Goal: Download file/media

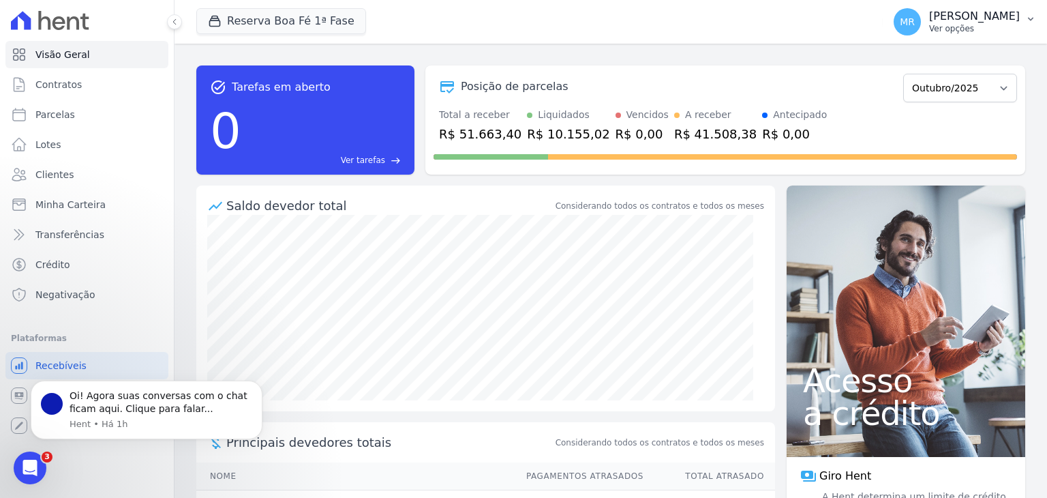
click at [1032, 21] on icon "button" at bounding box center [1031, 19] width 11 height 11
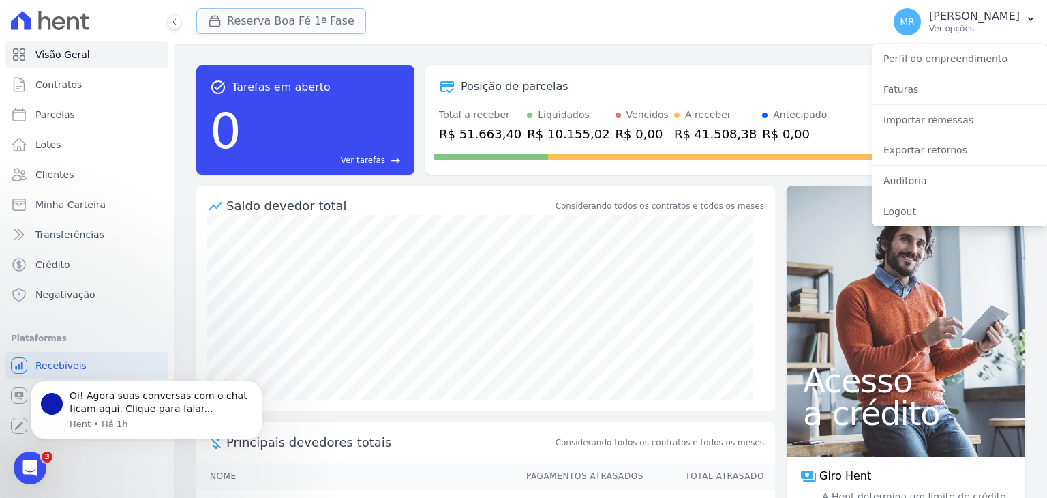
click at [330, 25] on button "Reserva Boa Fé 1ª Fase" at bounding box center [281, 21] width 170 height 26
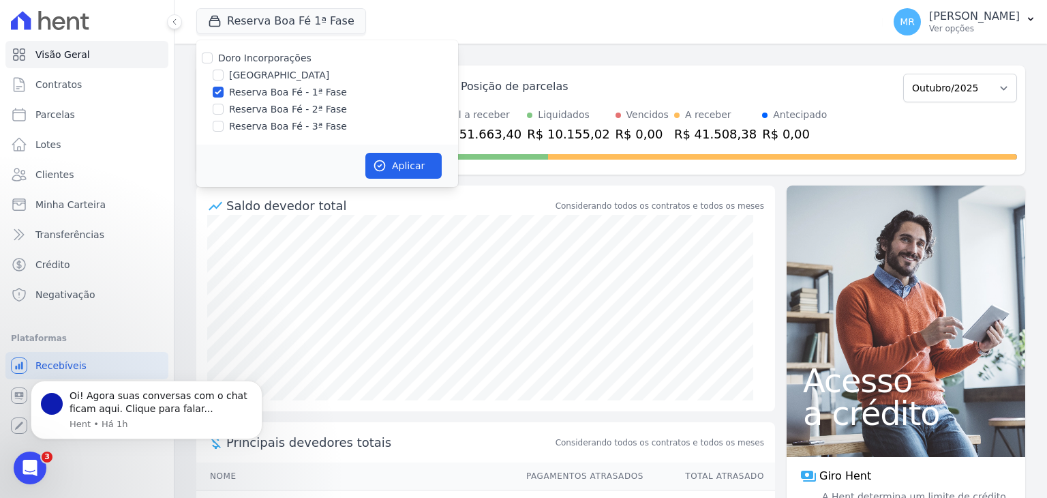
click at [286, 58] on label "Doro Incorporações" at bounding box center [264, 58] width 93 height 11
click at [213, 58] on input "Doro Incorporações" at bounding box center [207, 58] width 11 height 11
checkbox input "true"
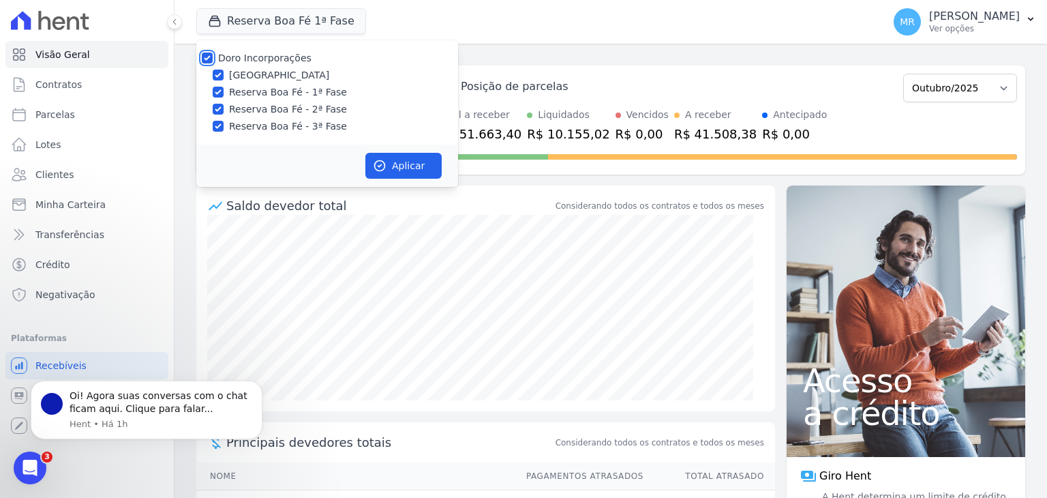
checkbox input "true"
click at [390, 169] on button "Aplicar" at bounding box center [404, 166] width 76 height 26
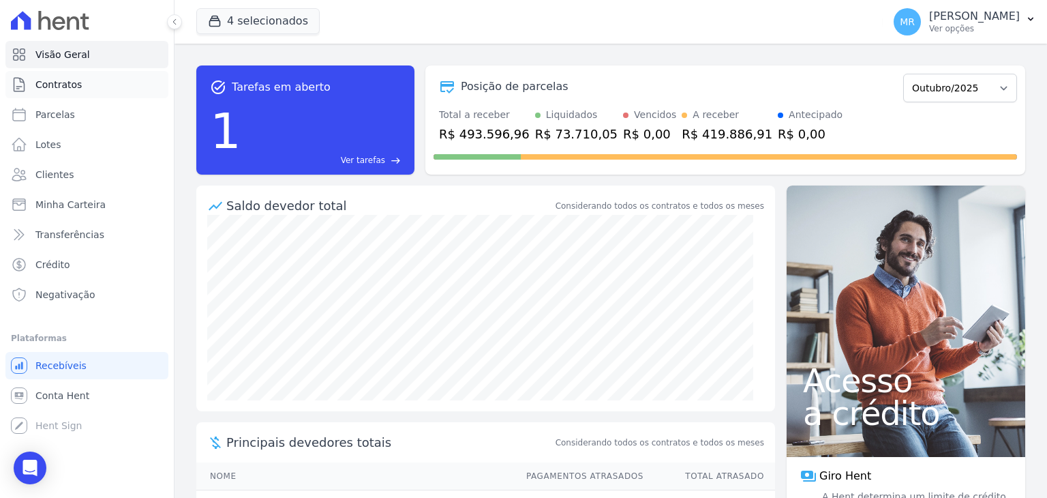
click at [71, 79] on span "Contratos" at bounding box center [58, 85] width 46 height 14
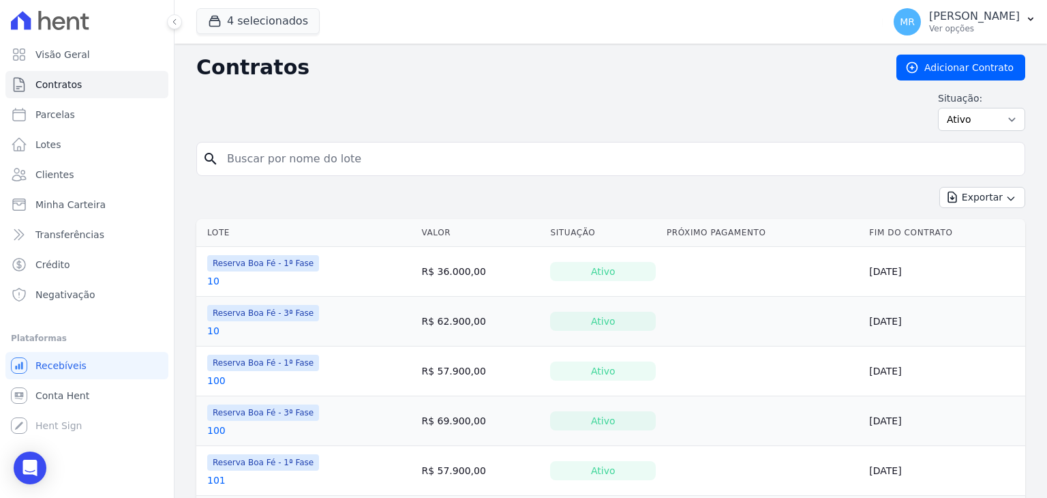
click at [263, 166] on input "search" at bounding box center [619, 158] width 801 height 27
type input "58"
click at [205, 159] on icon "search" at bounding box center [211, 159] width 16 height 16
click at [342, 150] on input "58" at bounding box center [619, 158] width 801 height 27
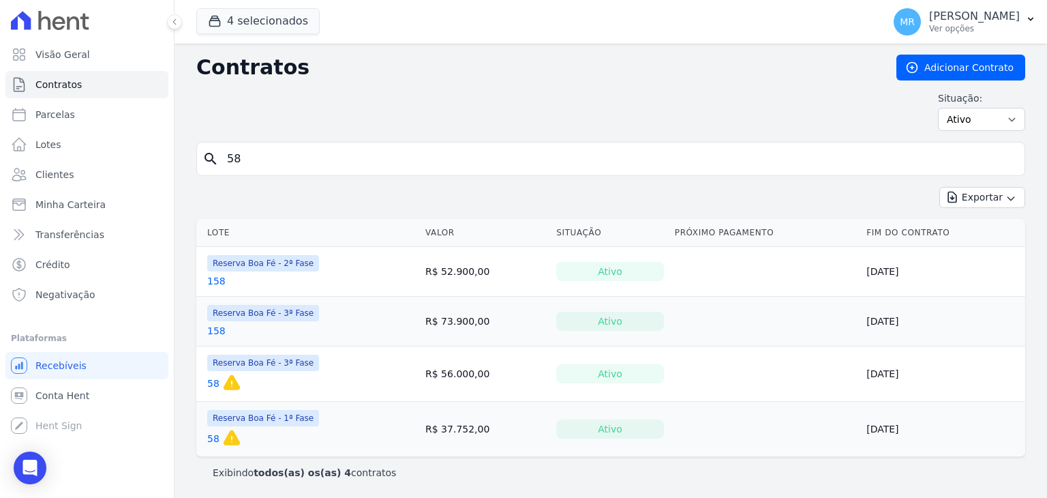
click at [214, 436] on link "58" at bounding box center [213, 439] width 12 height 14
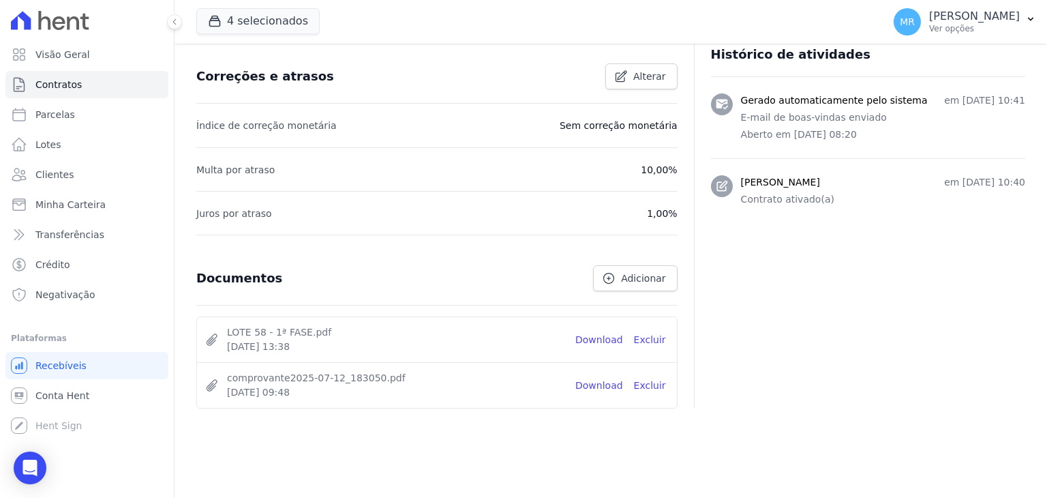
scroll to position [551, 0]
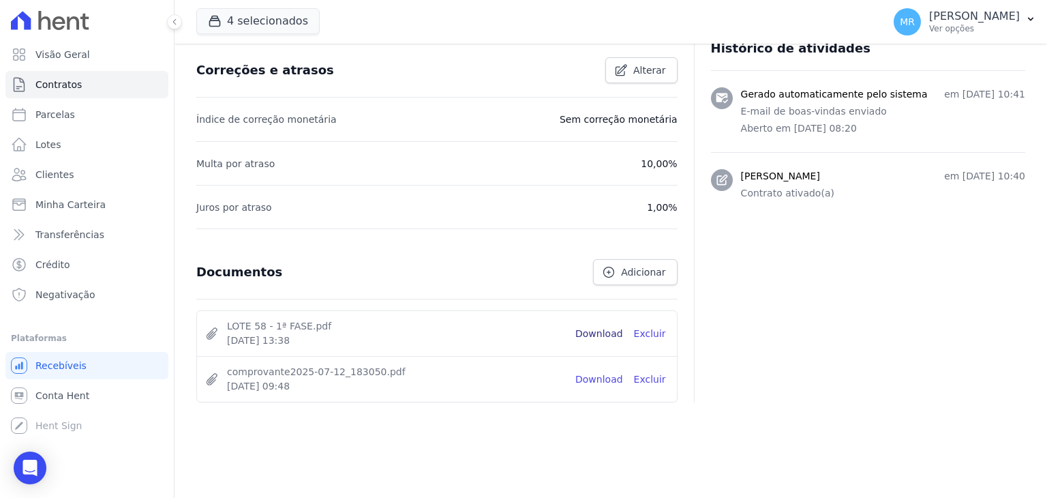
click at [604, 331] on link "Download" at bounding box center [600, 334] width 48 height 14
click at [73, 86] on span "Contratos" at bounding box center [58, 85] width 46 height 14
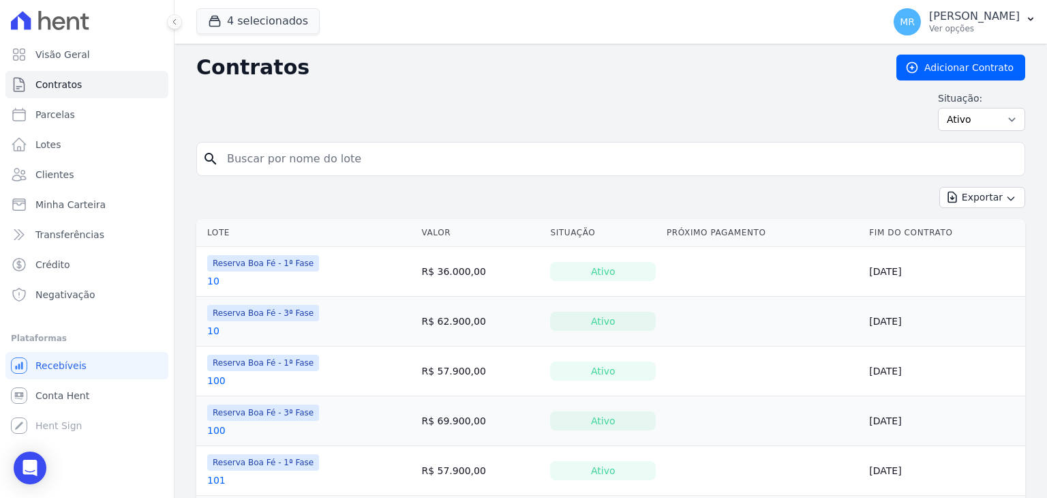
click at [238, 153] on input "search" at bounding box center [619, 158] width 801 height 27
type input "i6"
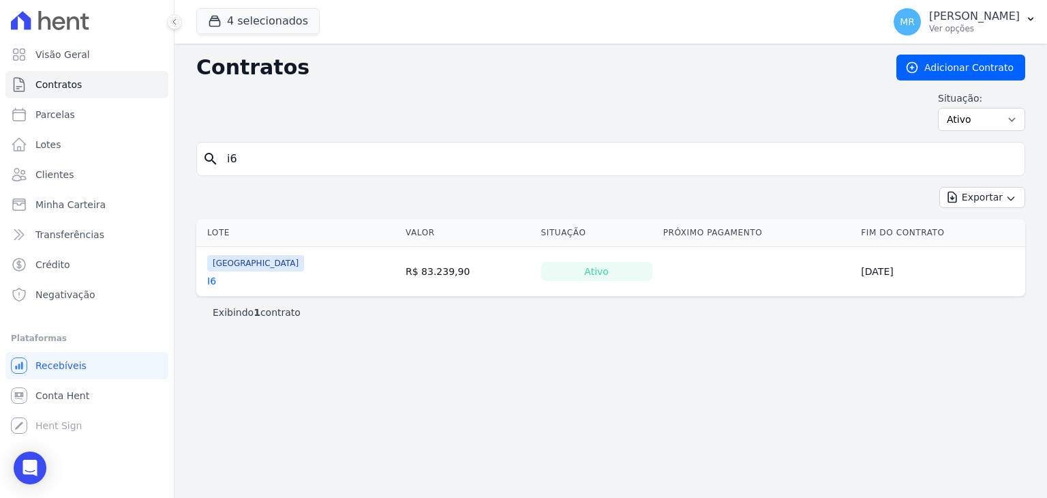
click at [213, 279] on link "I6" at bounding box center [211, 281] width 9 height 14
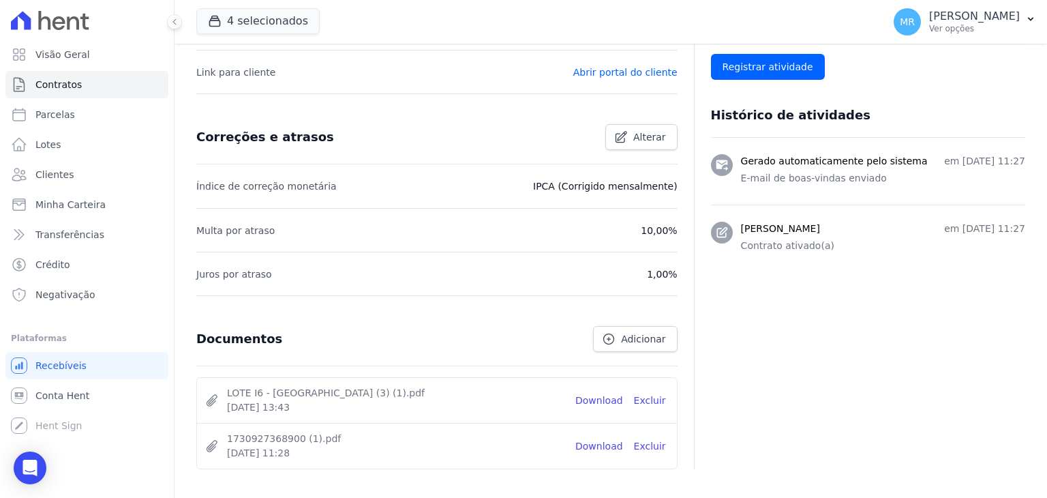
scroll to position [551, 0]
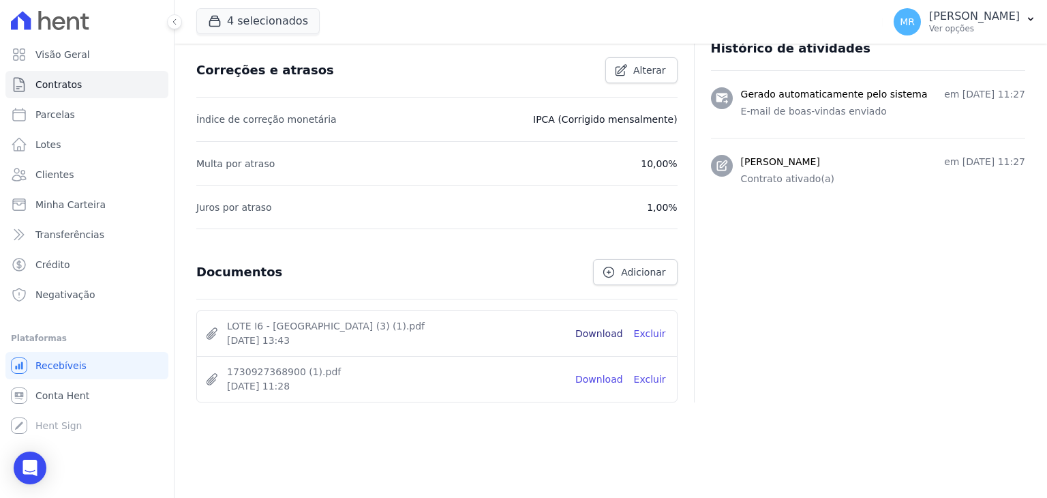
click at [610, 333] on link "Download" at bounding box center [600, 334] width 48 height 14
click at [70, 86] on span "Contratos" at bounding box center [58, 85] width 46 height 14
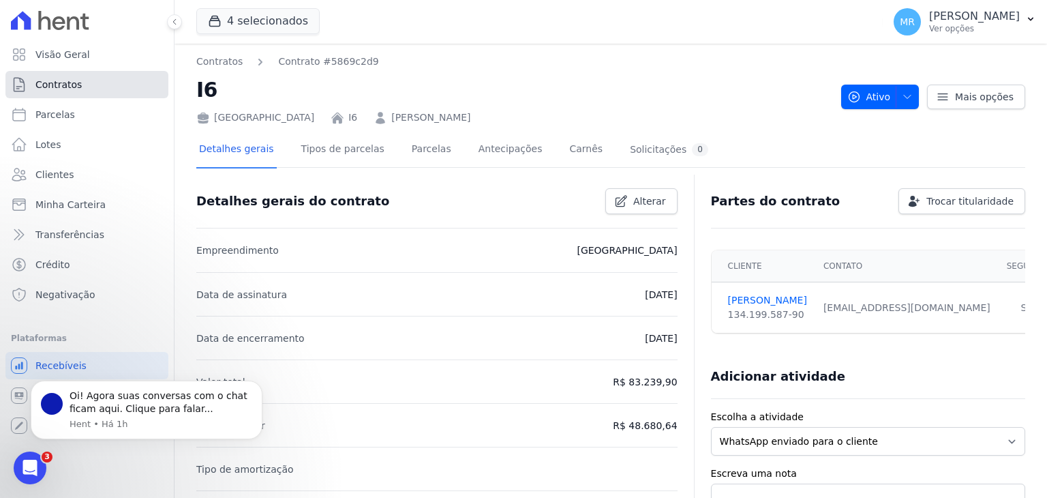
click at [70, 92] on link "Contratos" at bounding box center [86, 84] width 163 height 27
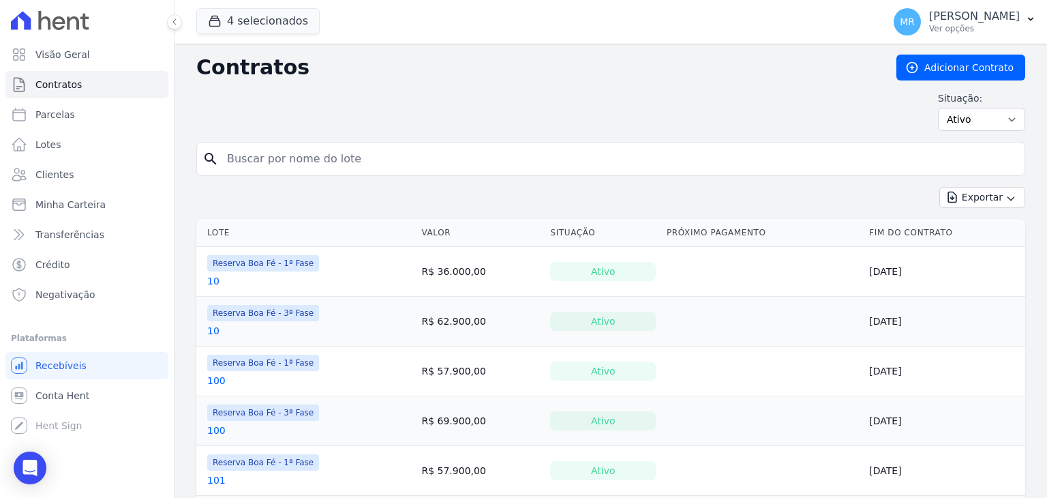
click at [228, 160] on input "search" at bounding box center [619, 158] width 801 height 27
type input "192"
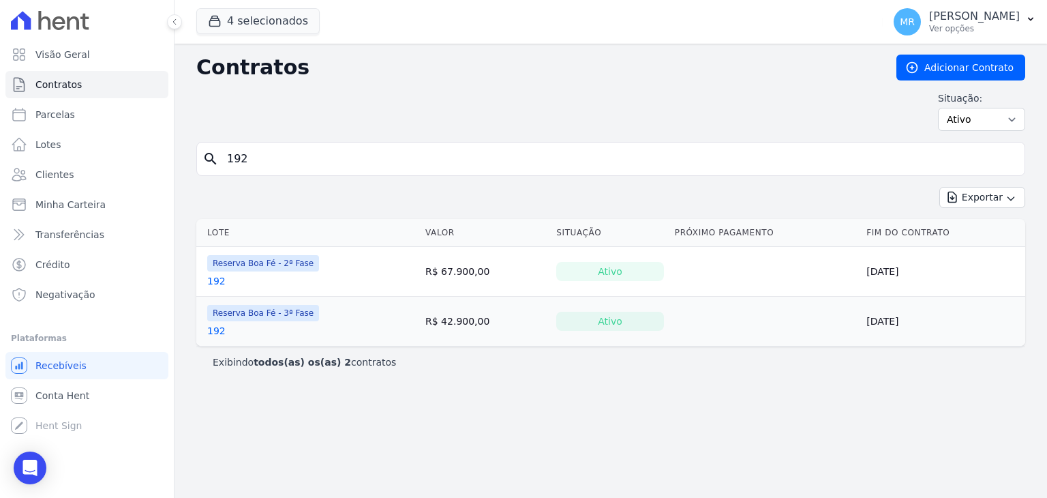
click at [215, 331] on link "192" at bounding box center [216, 331] width 18 height 14
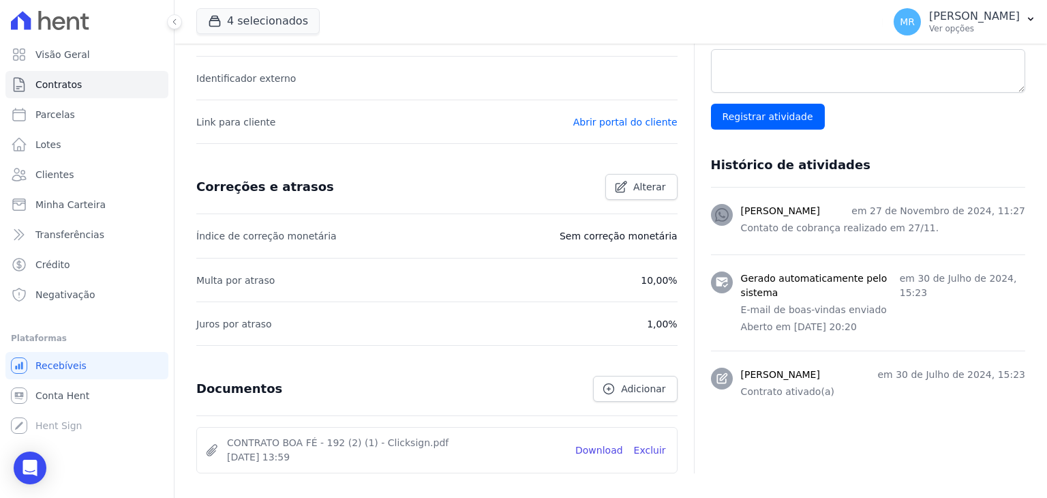
scroll to position [506, 0]
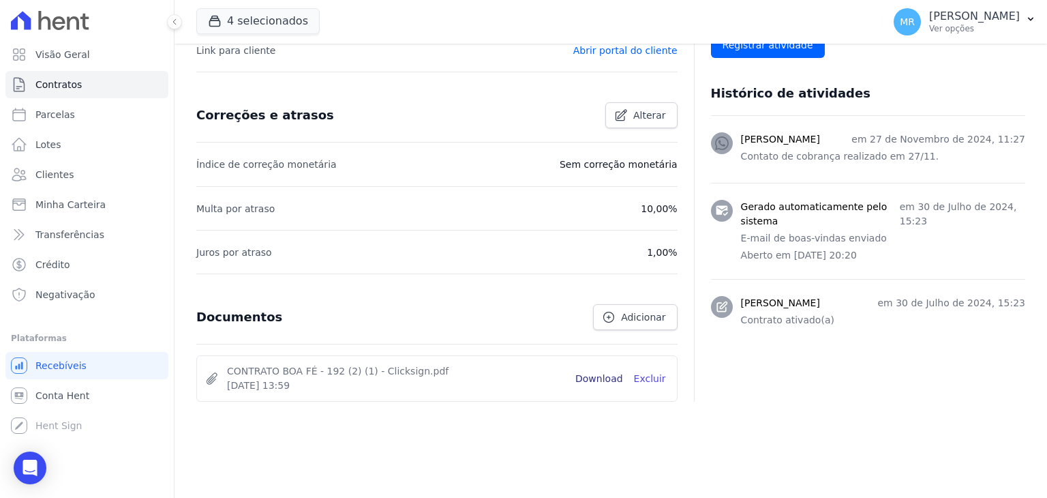
click at [613, 379] on link "Download" at bounding box center [600, 379] width 48 height 14
click at [115, 74] on link "Contratos" at bounding box center [86, 84] width 163 height 27
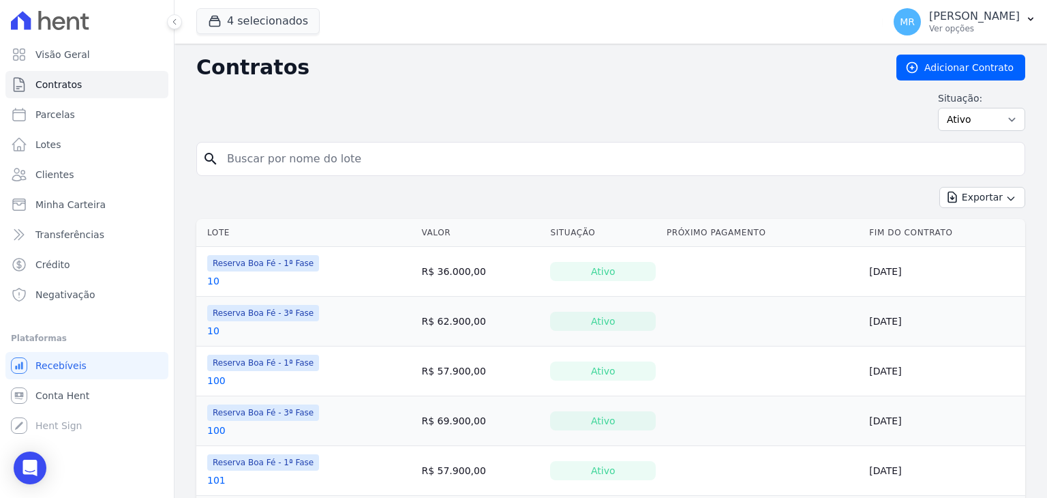
click at [265, 159] on input "search" at bounding box center [619, 158] width 801 height 27
type input "217"
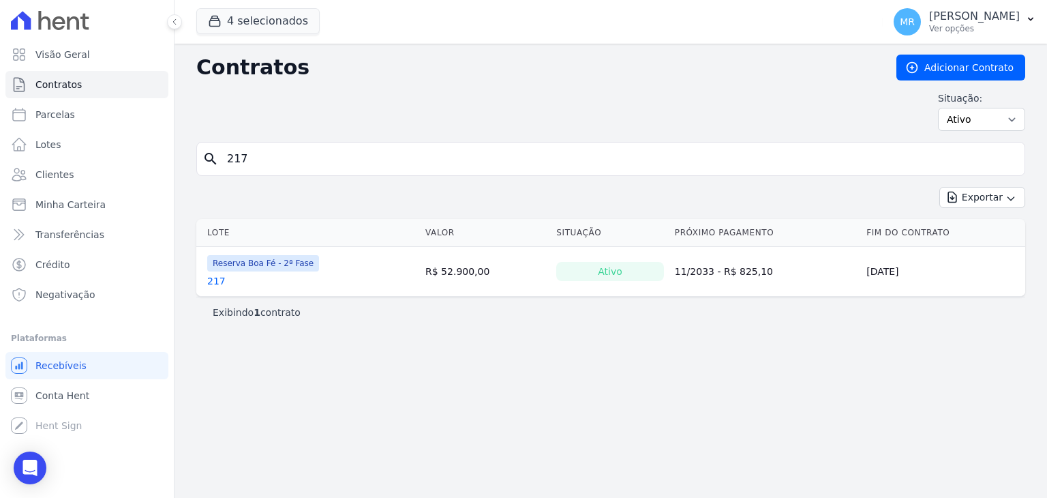
click at [212, 276] on link "217" at bounding box center [216, 281] width 18 height 14
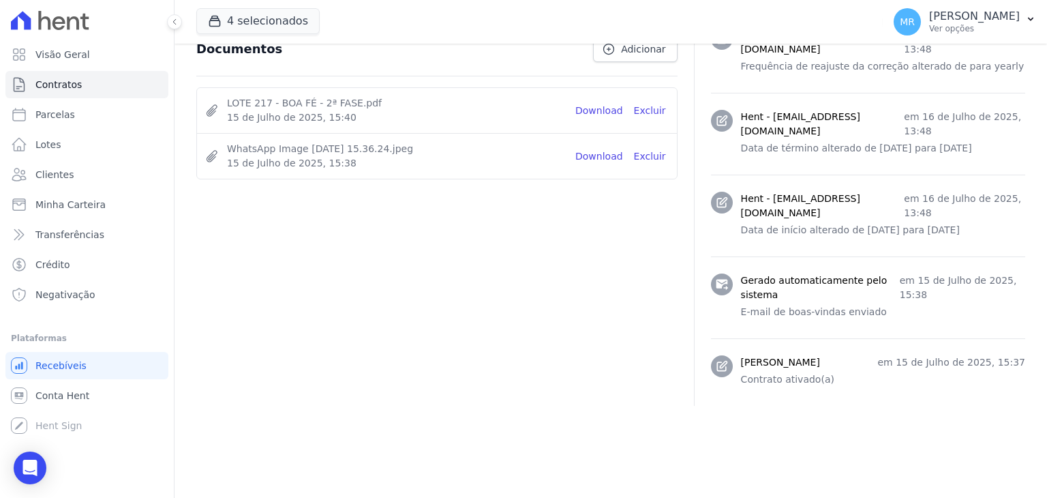
scroll to position [779, 0]
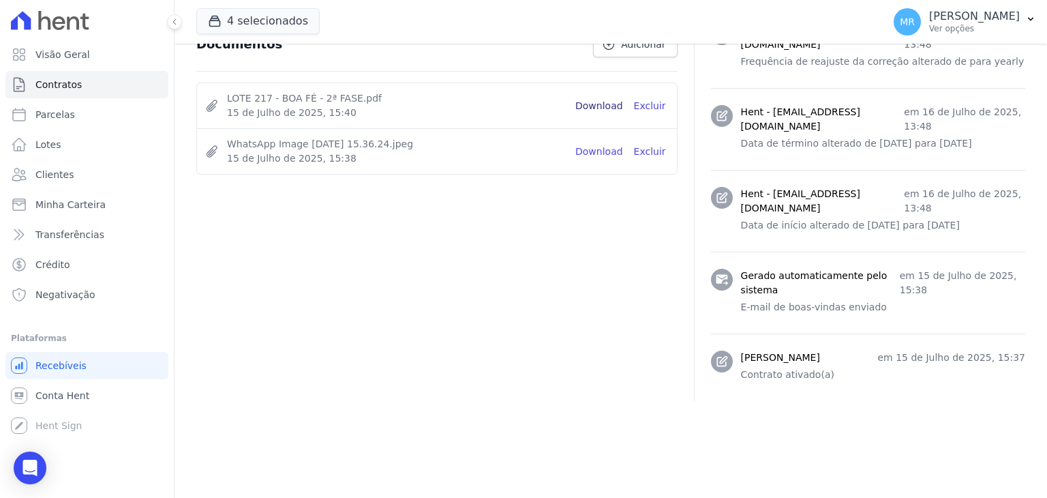
click at [610, 106] on link "Download" at bounding box center [600, 106] width 48 height 14
click at [65, 88] on span "Contratos" at bounding box center [58, 85] width 46 height 14
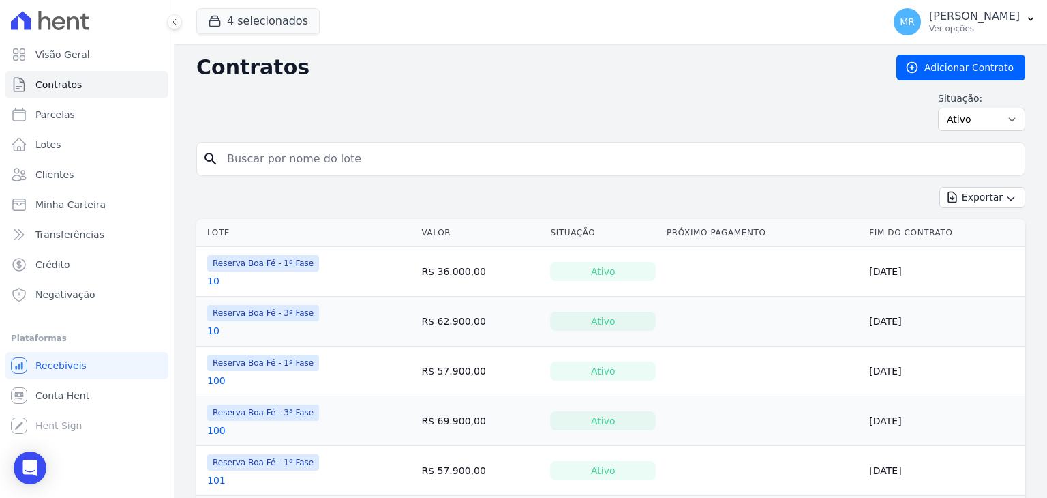
drag, startPoint x: 258, startPoint y: 175, endPoint x: 260, endPoint y: 162, distance: 13.1
click at [260, 162] on form "search" at bounding box center [610, 164] width 829 height 45
click at [260, 162] on input "search" at bounding box center [619, 158] width 801 height 27
type input "218"
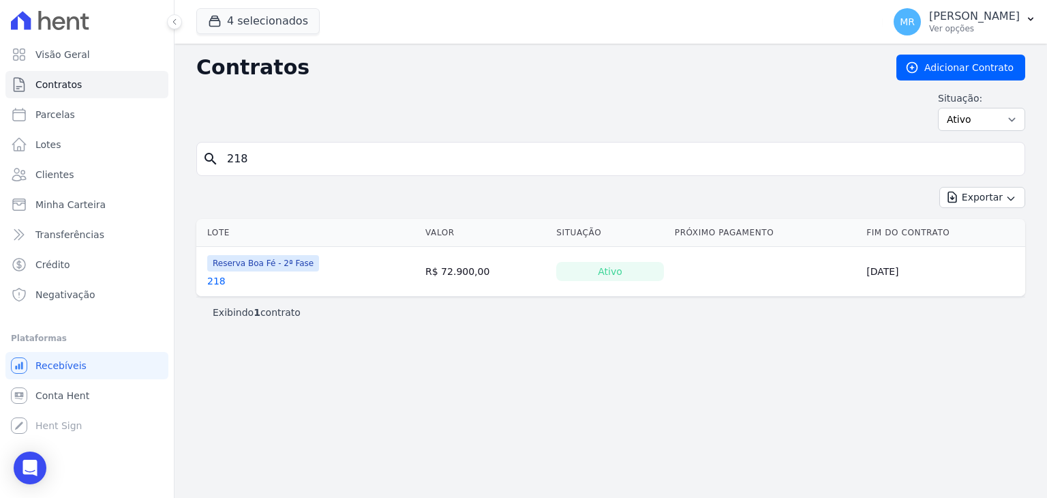
click at [213, 279] on link "218" at bounding box center [216, 281] width 18 height 14
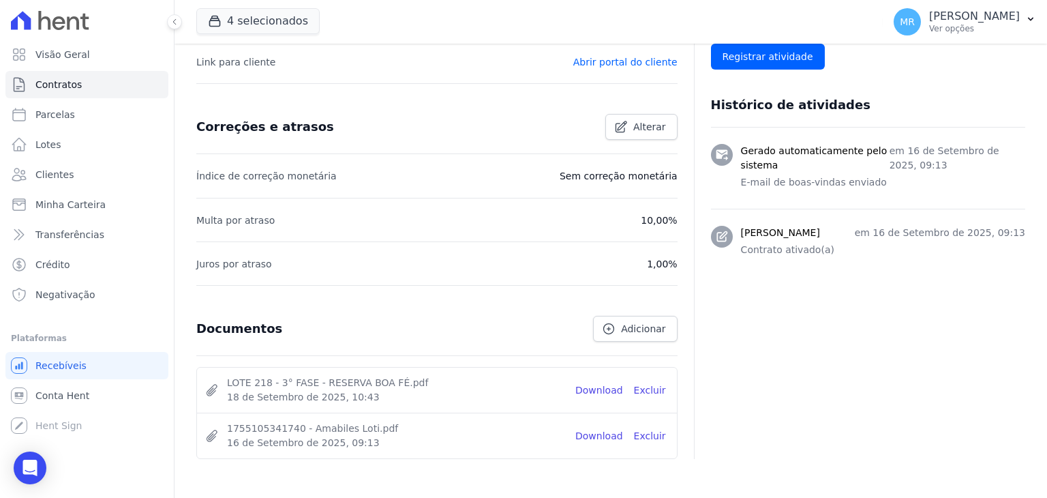
scroll to position [516, 0]
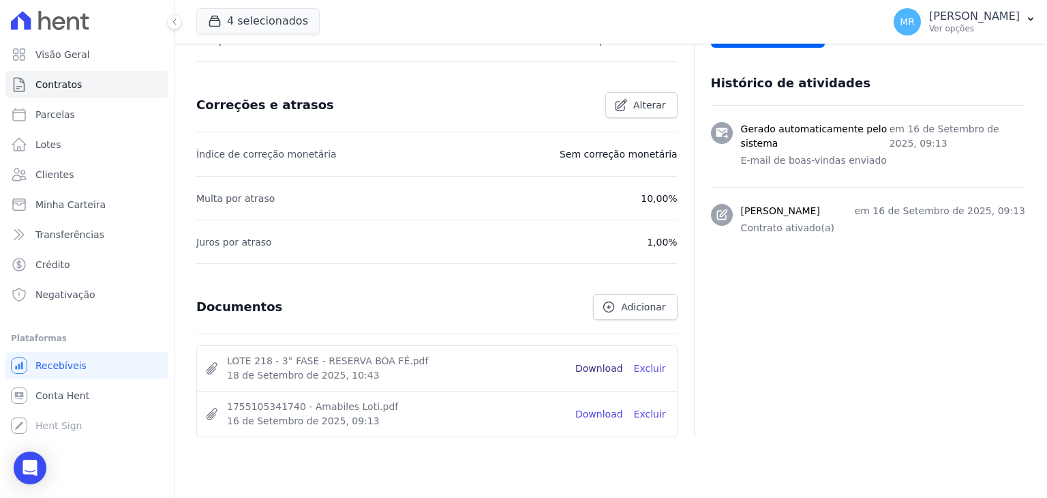
click at [597, 361] on link "Download" at bounding box center [600, 368] width 48 height 14
click at [137, 76] on link "Contratos" at bounding box center [86, 84] width 163 height 27
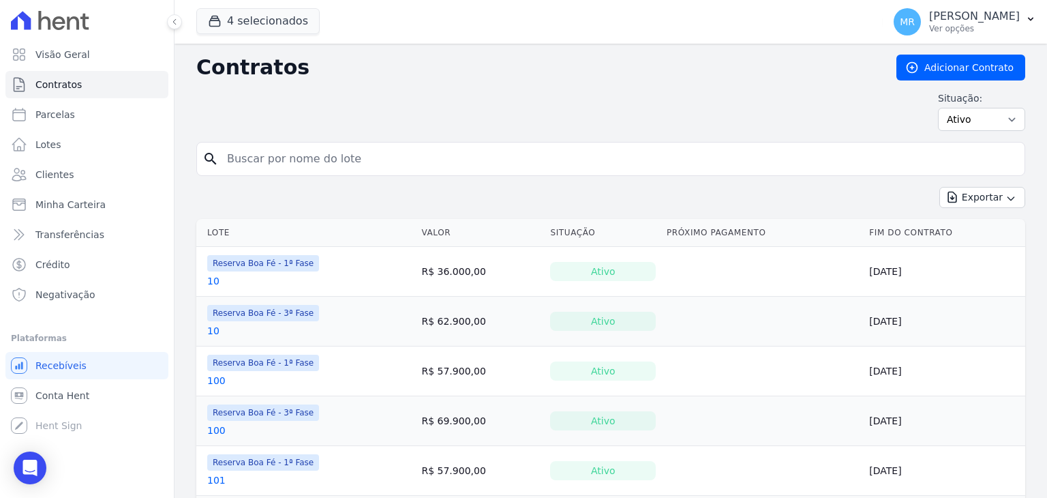
click at [272, 155] on input "search" at bounding box center [619, 158] width 801 height 27
type input "219"
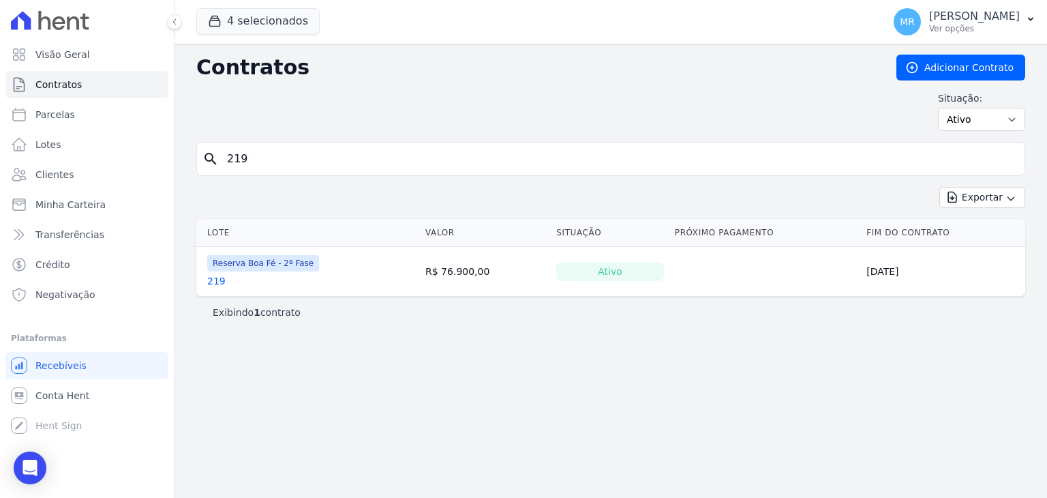
click at [215, 283] on link "219" at bounding box center [216, 281] width 18 height 14
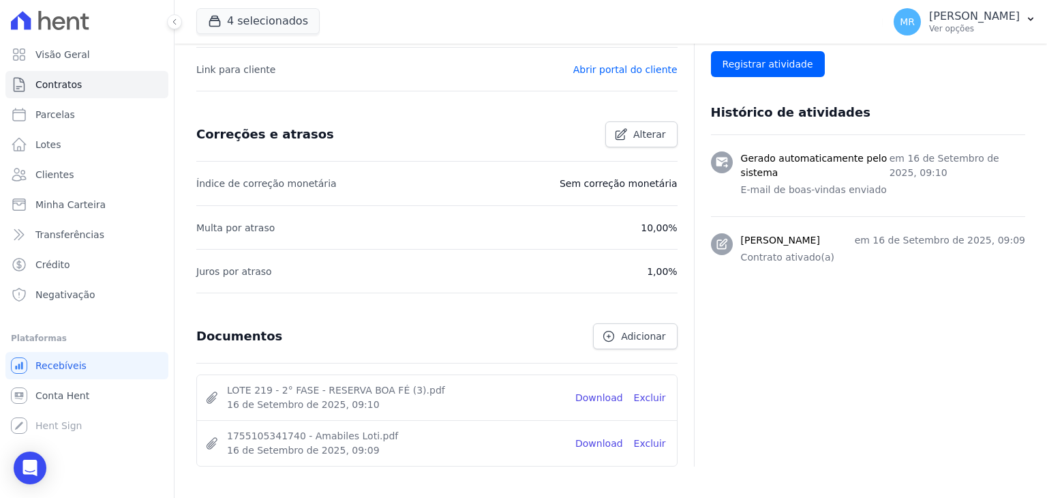
scroll to position [551, 0]
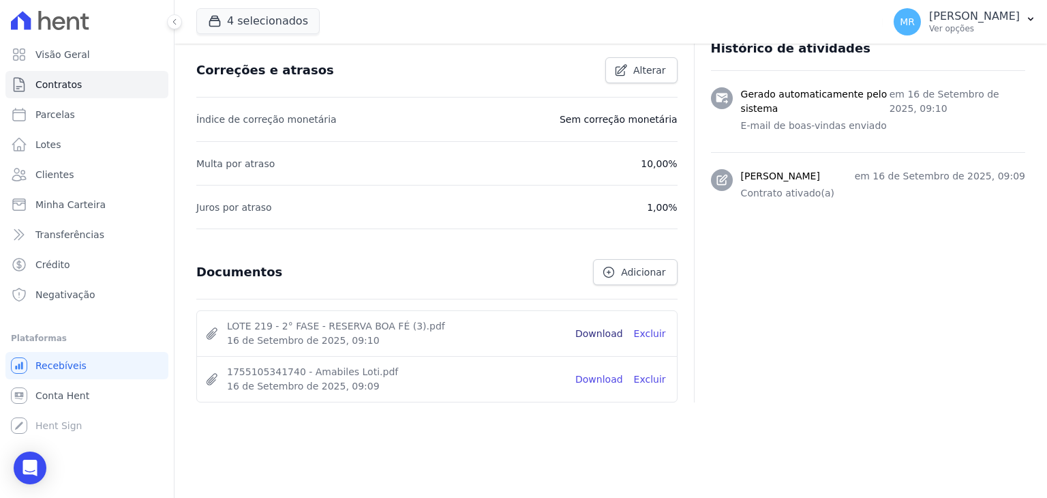
click at [611, 327] on link "Download" at bounding box center [600, 334] width 48 height 14
click at [98, 88] on link "Contratos" at bounding box center [86, 84] width 163 height 27
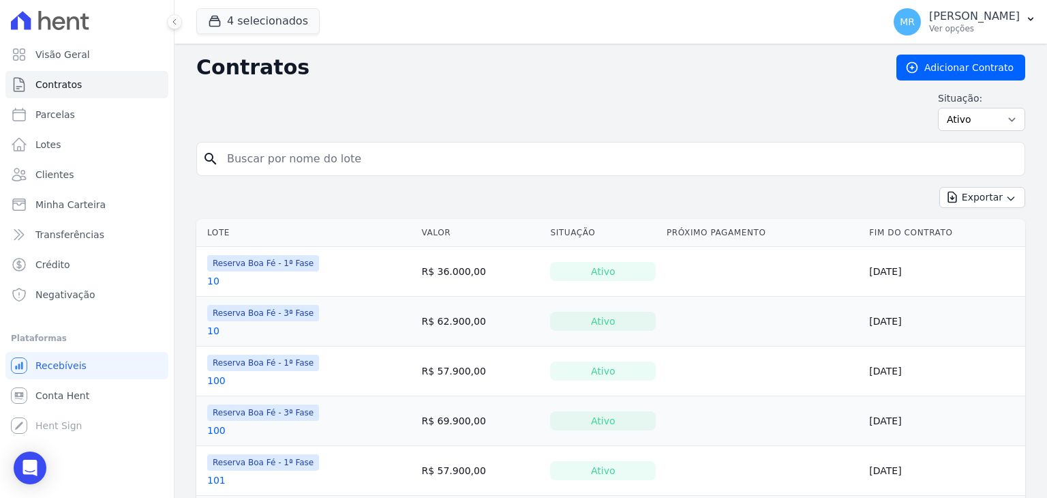
click at [241, 172] on div "search" at bounding box center [610, 159] width 829 height 34
click at [243, 167] on input "search" at bounding box center [619, 158] width 801 height 27
type input "77"
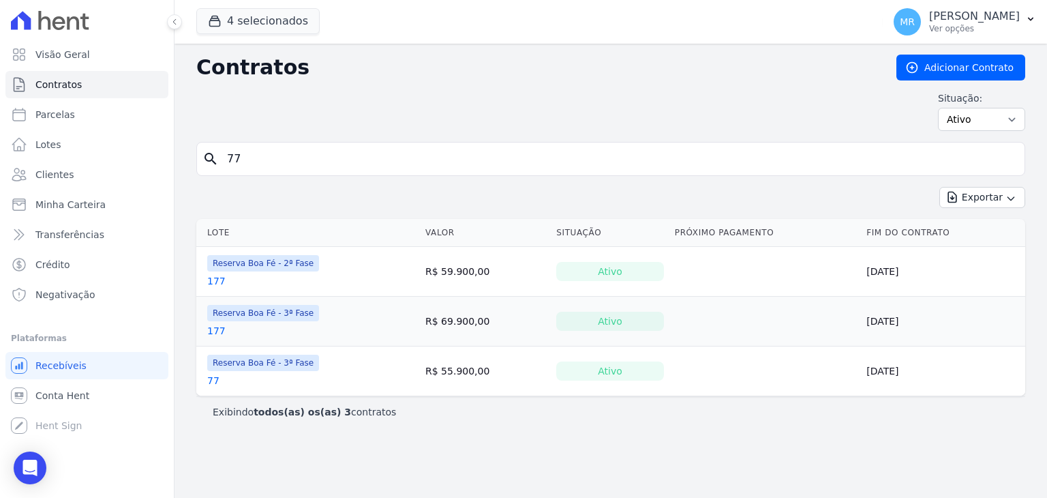
click at [213, 383] on link "77" at bounding box center [213, 381] width 12 height 14
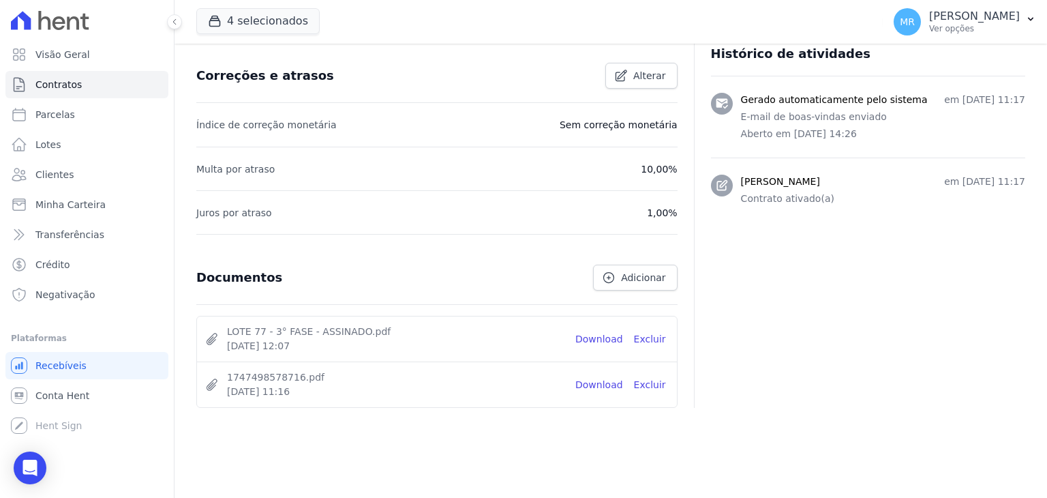
scroll to position [551, 0]
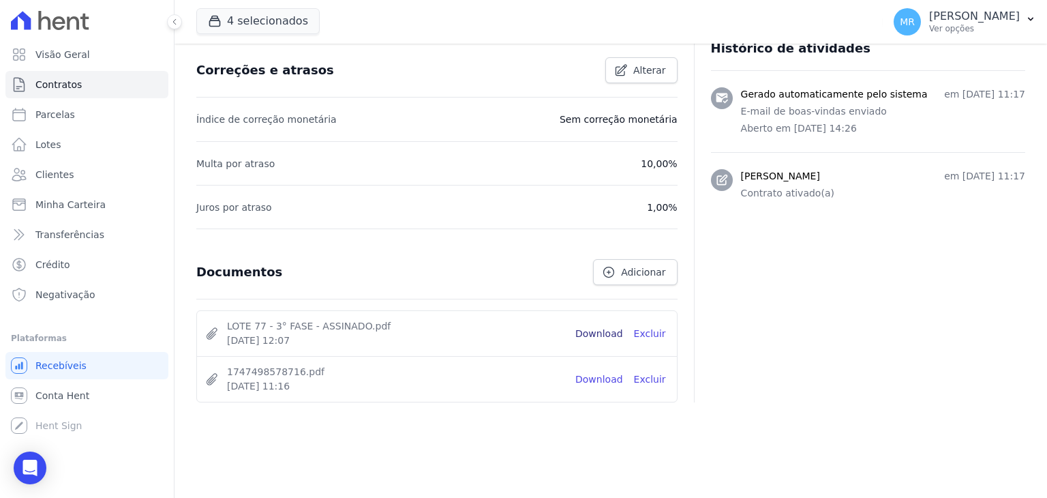
click at [606, 333] on link "Download" at bounding box center [600, 334] width 48 height 14
click at [136, 87] on link "Contratos" at bounding box center [86, 84] width 163 height 27
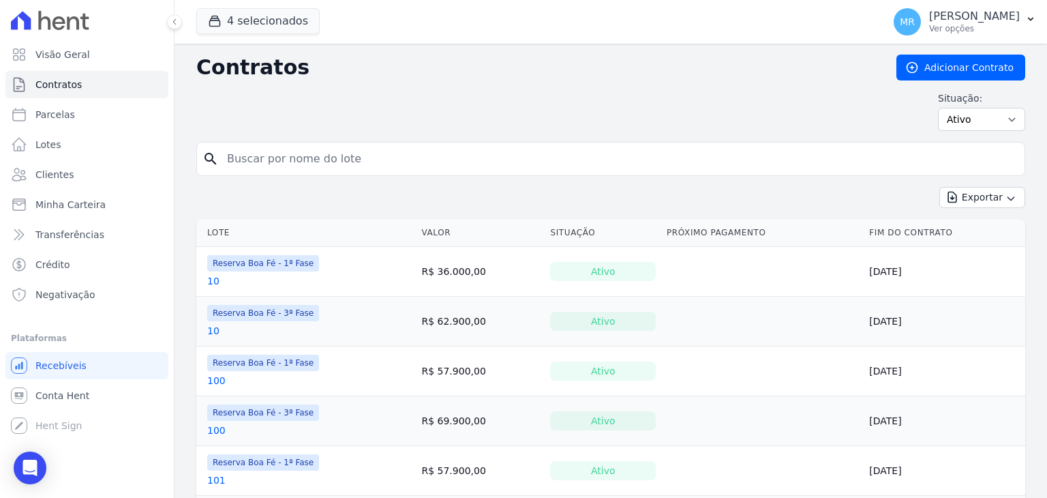
click at [251, 164] on input "search" at bounding box center [619, 158] width 801 height 27
type input "16"
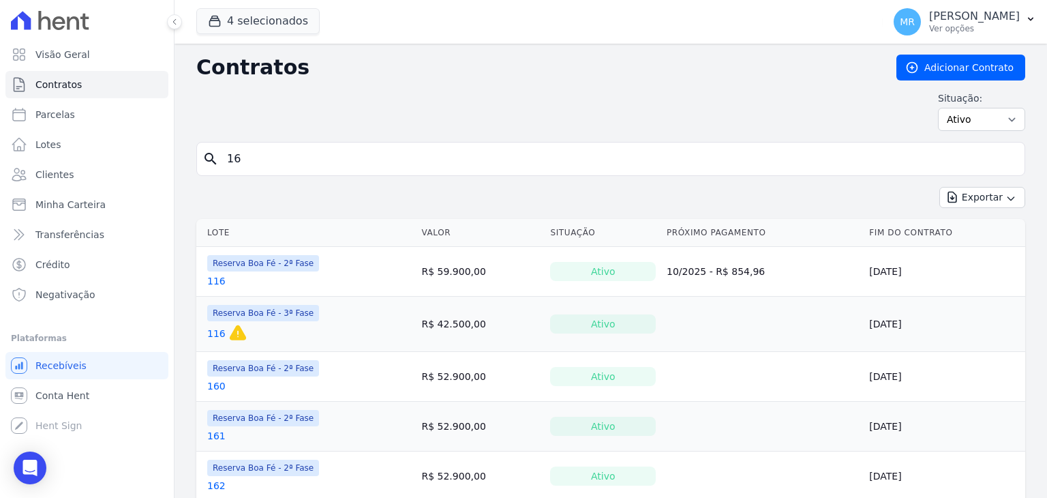
click at [967, 113] on select "Ativo Todos Pausado Distratado Rascunho Expirado Encerrado" at bounding box center [981, 119] width 87 height 23
select select "all"
click at [938, 108] on select "Ativo Todos Pausado Distratado Rascunho Expirado Encerrado" at bounding box center [981, 119] width 87 height 23
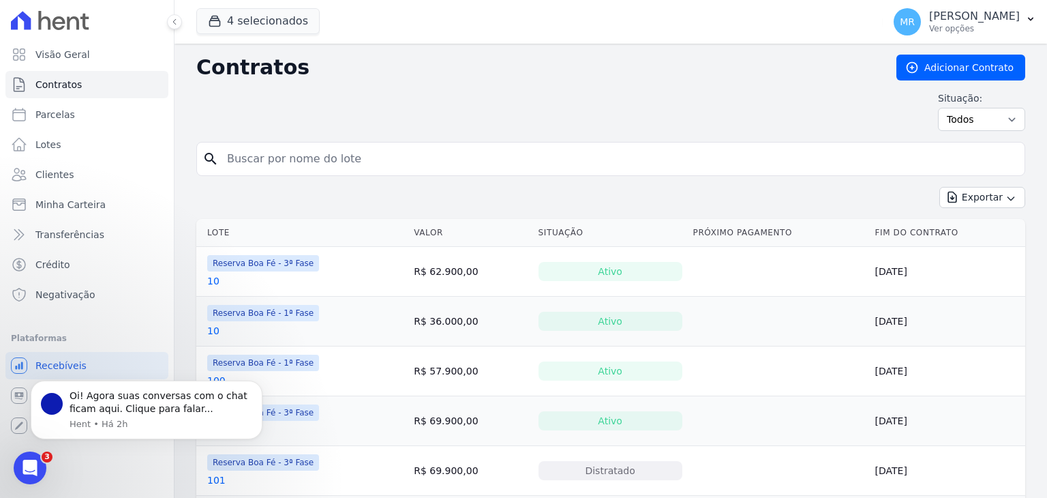
click at [899, 147] on input "search" at bounding box center [619, 158] width 801 height 27
type input "16"
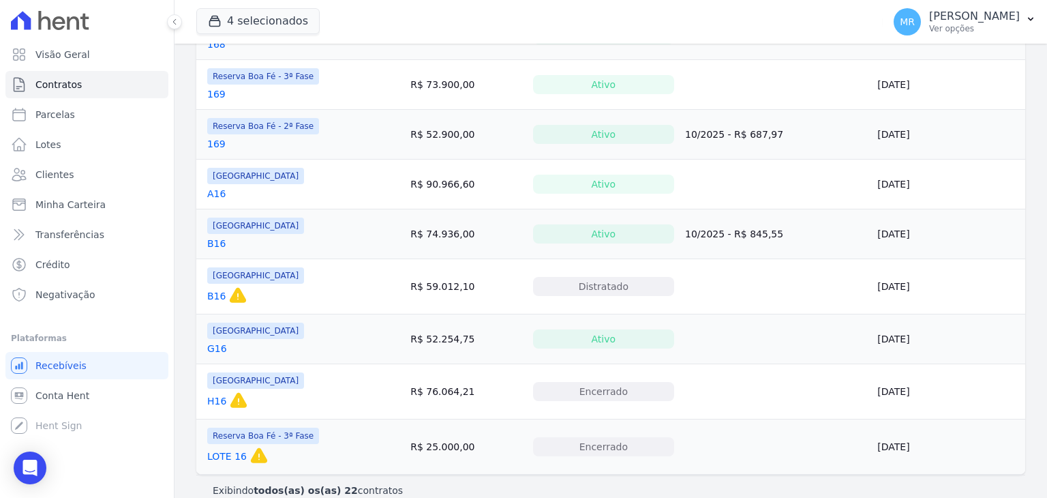
scroll to position [908, 0]
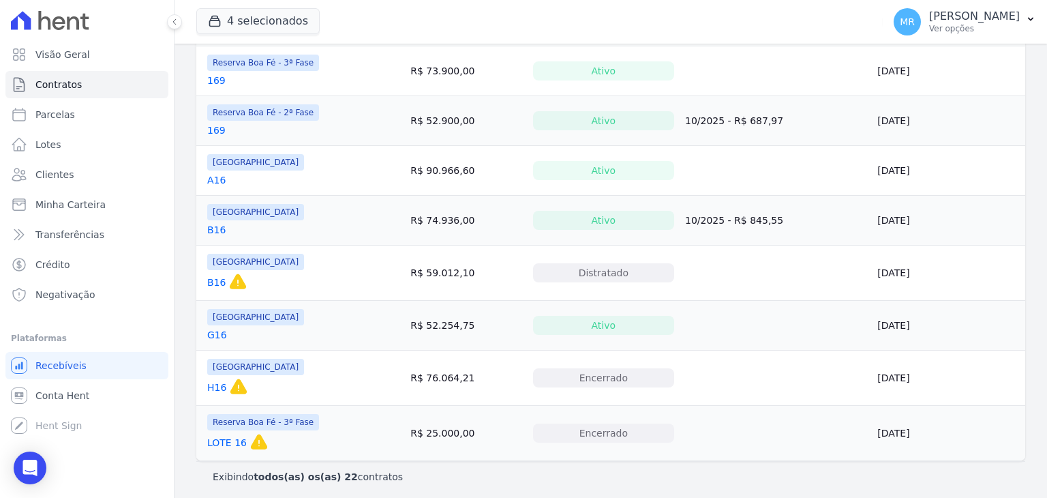
click at [230, 437] on link "LOTE 16" at bounding box center [227, 443] width 40 height 14
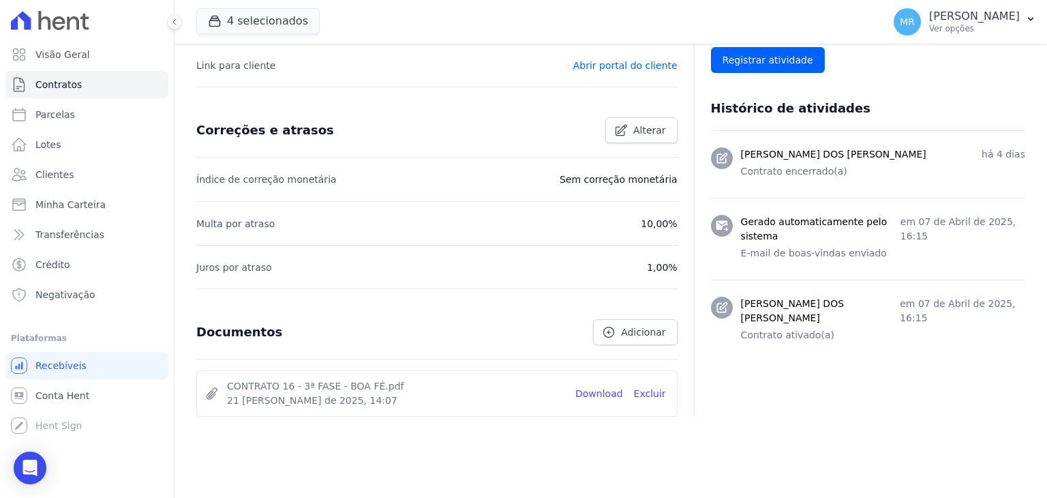
scroll to position [492, 0]
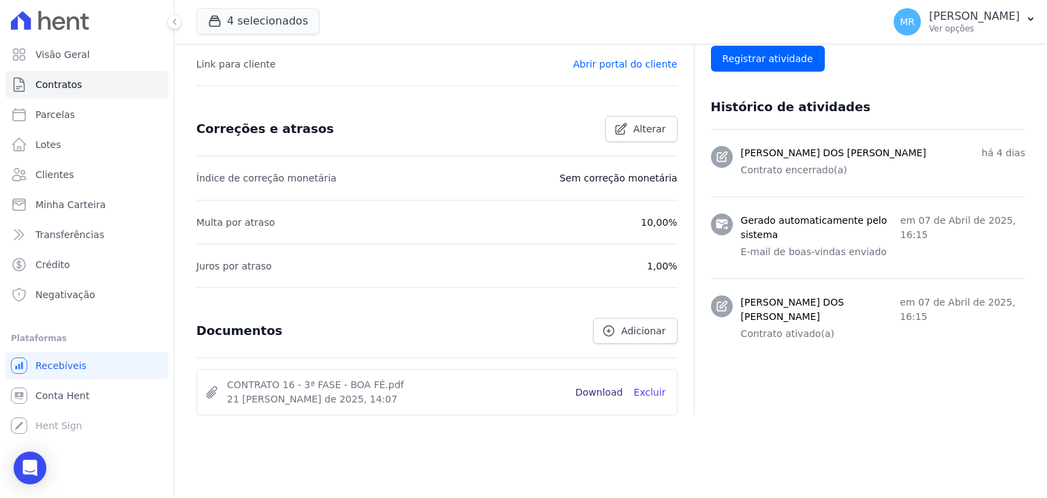
click at [619, 391] on link "Download" at bounding box center [600, 392] width 48 height 14
click at [121, 76] on link "Contratos" at bounding box center [86, 84] width 163 height 27
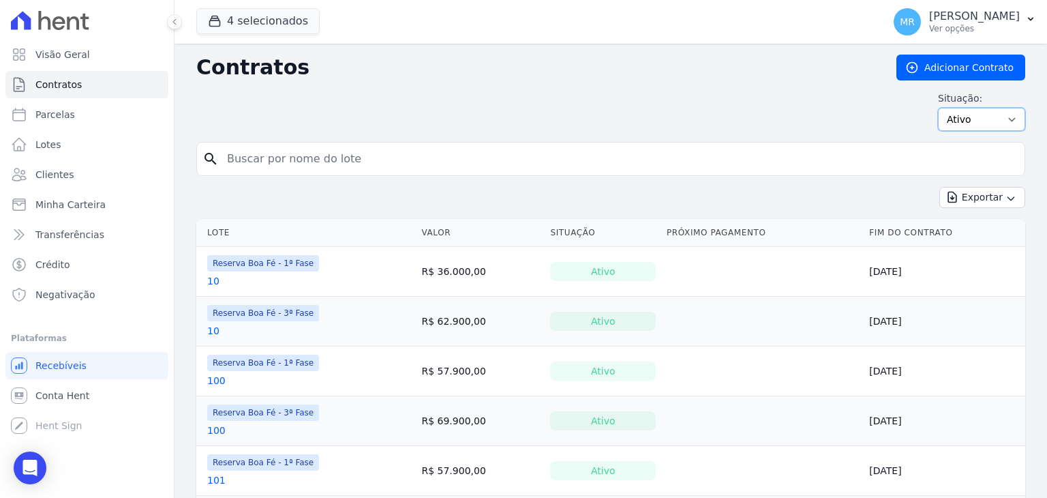
click at [941, 122] on select "Ativo Todos Pausado Distratado Rascunho Expirado Encerrado" at bounding box center [981, 119] width 87 height 23
select select "all"
click at [938, 108] on select "Ativo Todos Pausado Distratado Rascunho Expirado Encerrado" at bounding box center [981, 119] width 87 height 23
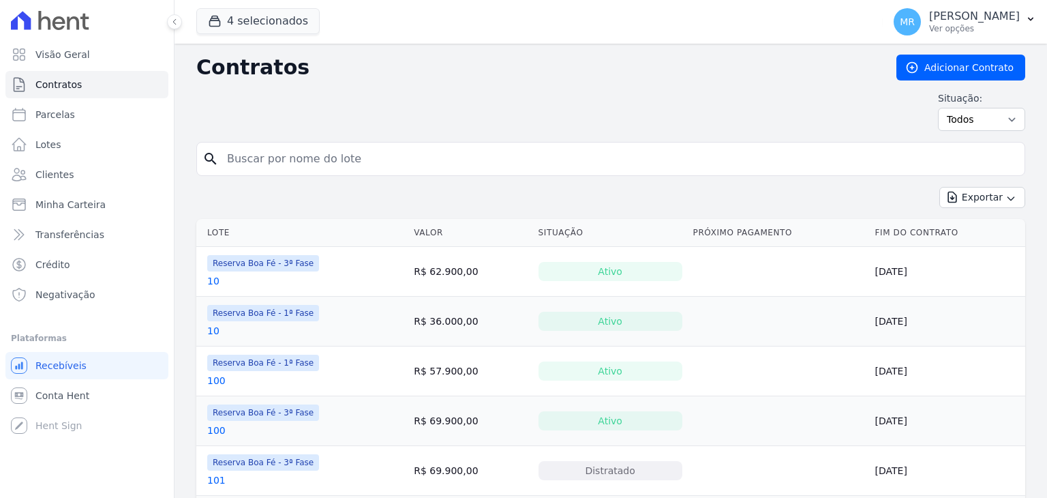
click at [936, 151] on input "search" at bounding box center [619, 158] width 801 height 27
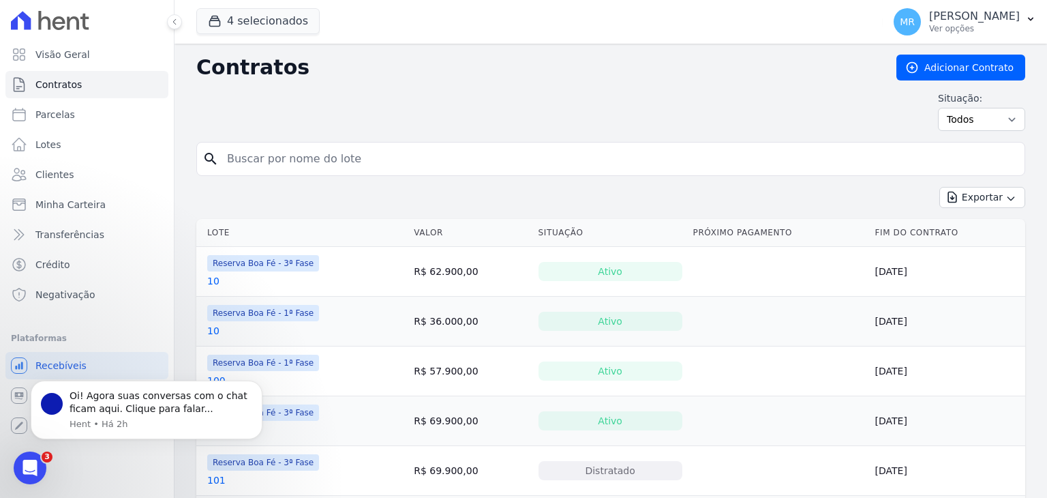
click at [936, 151] on input "search" at bounding box center [619, 158] width 801 height 27
click at [251, 151] on input "search" at bounding box center [619, 158] width 801 height 27
type input "69"
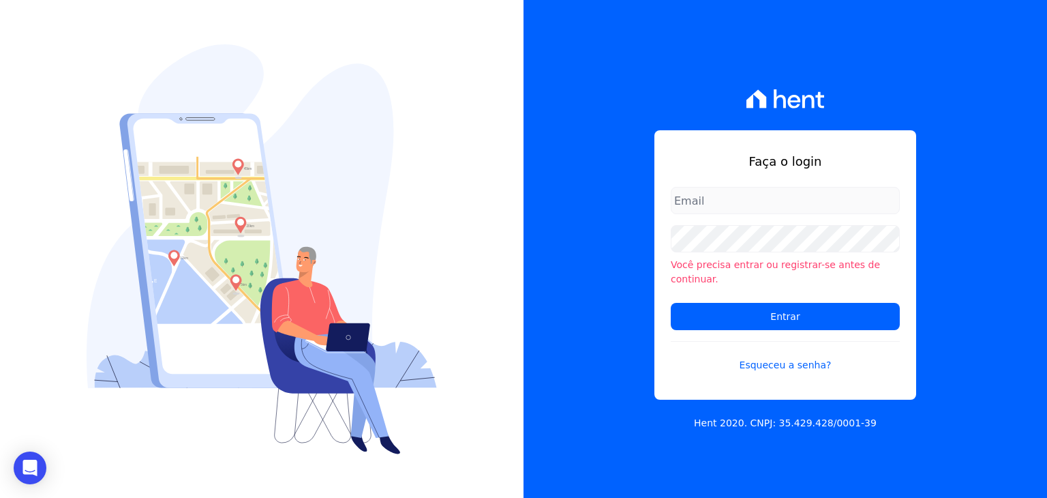
type input "marianal.reis97@gmail.com"
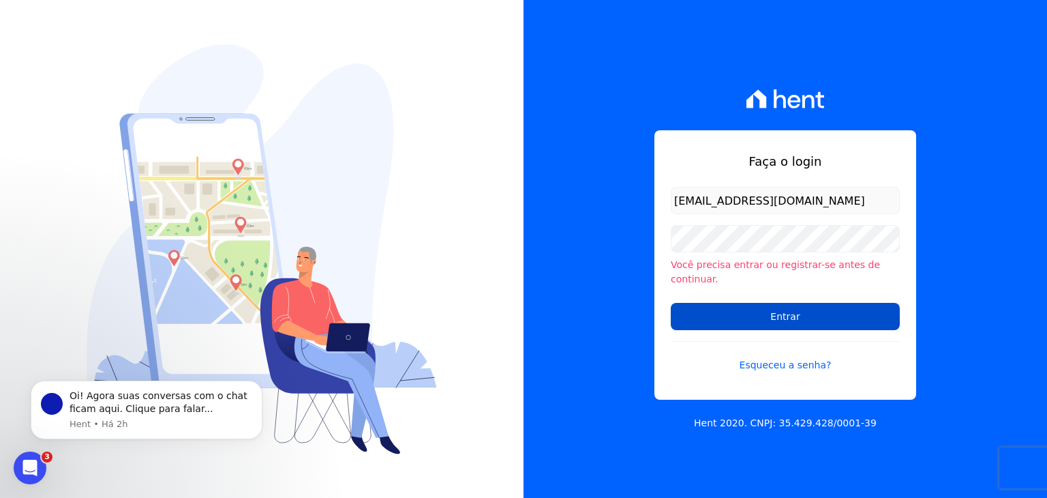
click at [739, 312] on input "Entrar" at bounding box center [785, 316] width 229 height 27
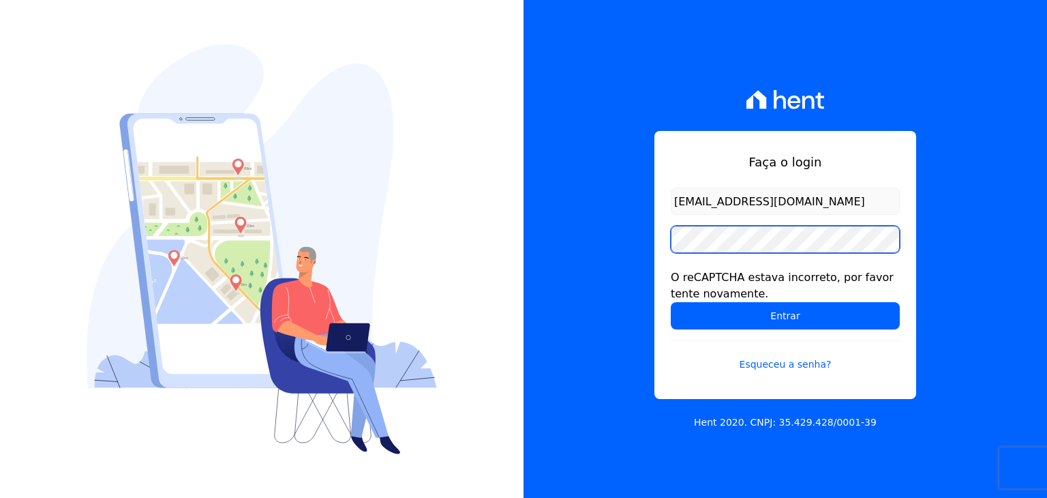
click at [671, 302] on input "Entrar" at bounding box center [785, 315] width 229 height 27
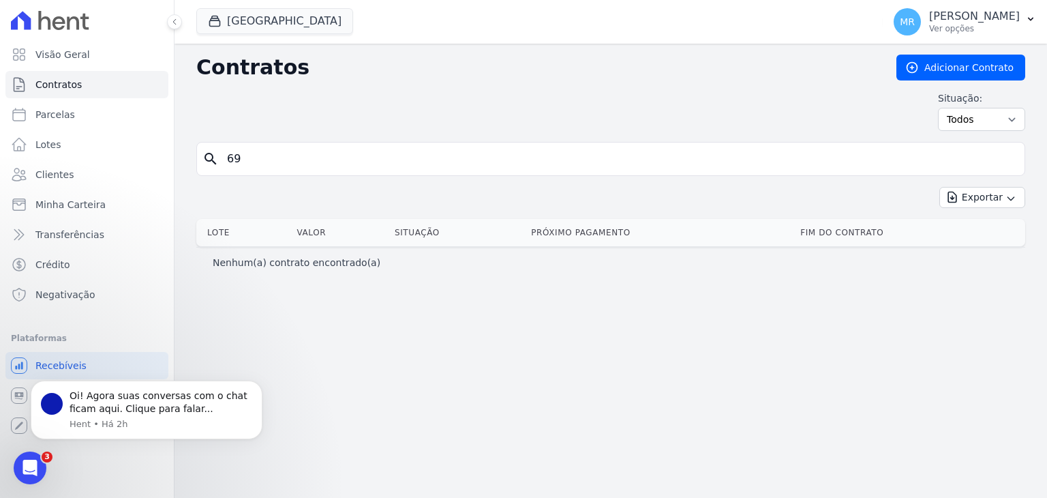
click at [600, 165] on input "69" at bounding box center [619, 158] width 801 height 27
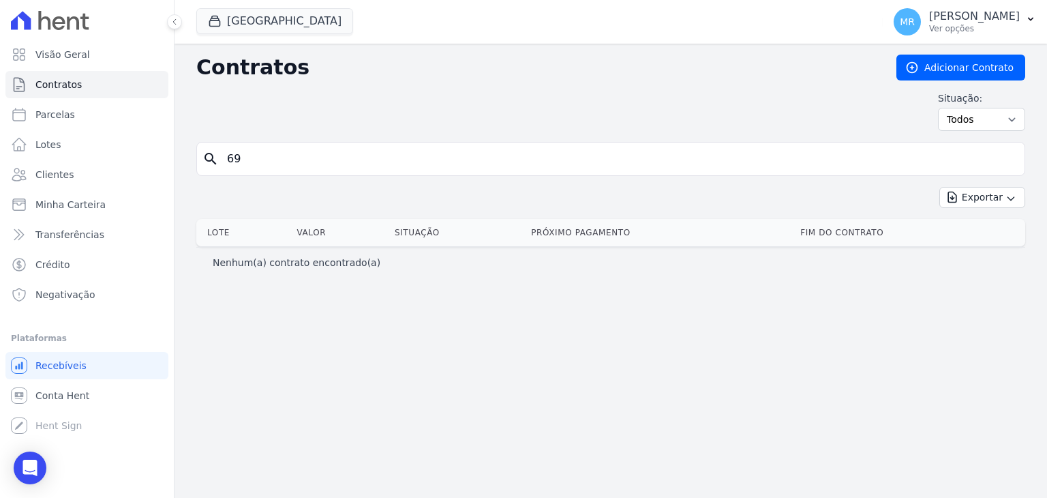
click at [600, 165] on input "69" at bounding box center [619, 158] width 801 height 27
type input "69"
click at [273, 27] on button "[GEOGRAPHIC_DATA]" at bounding box center [274, 21] width 157 height 26
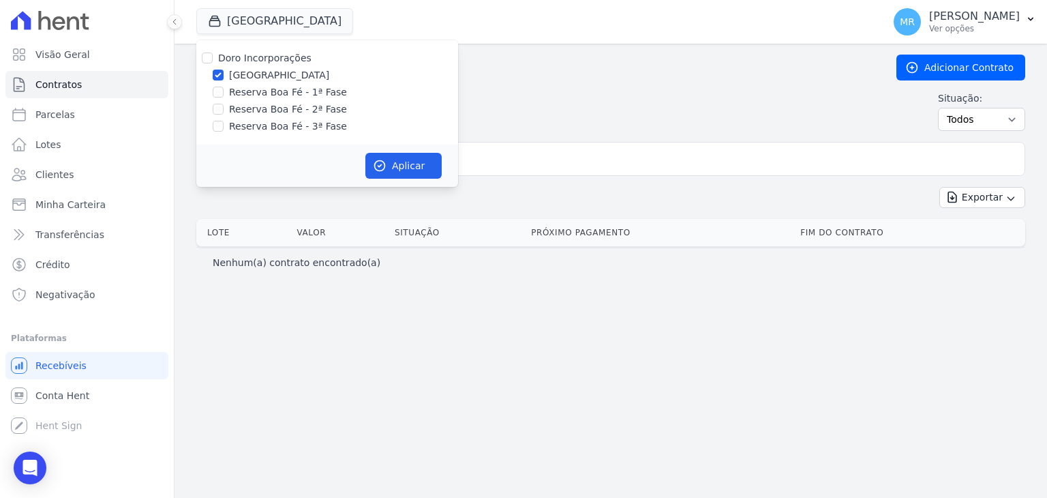
click at [265, 58] on label "Doro Incorporações" at bounding box center [264, 58] width 93 height 11
click at [213, 58] on input "Doro Incorporações" at bounding box center [207, 58] width 11 height 11
checkbox input "true"
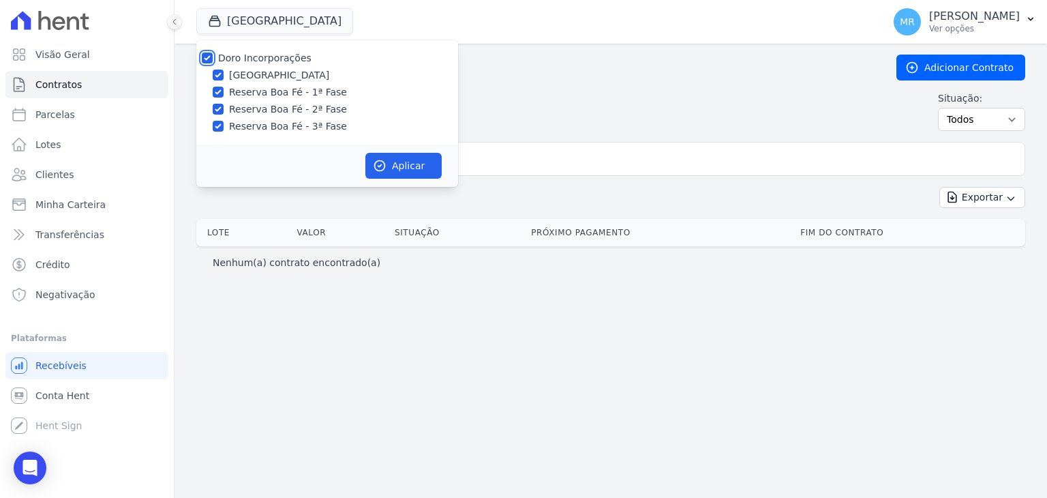
checkbox input "true"
click at [387, 164] on button "Aplicar" at bounding box center [404, 166] width 76 height 26
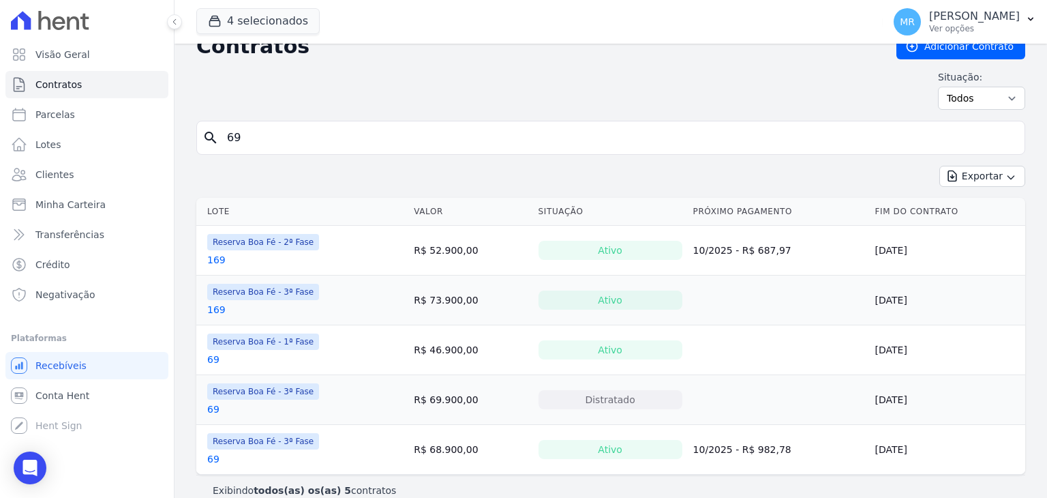
scroll to position [38, 0]
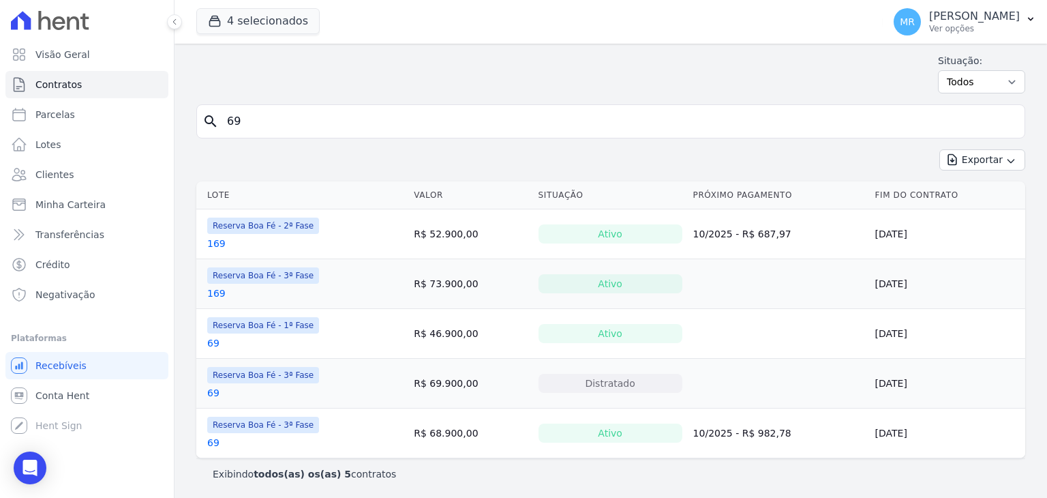
click at [218, 445] on link "69" at bounding box center [213, 443] width 12 height 14
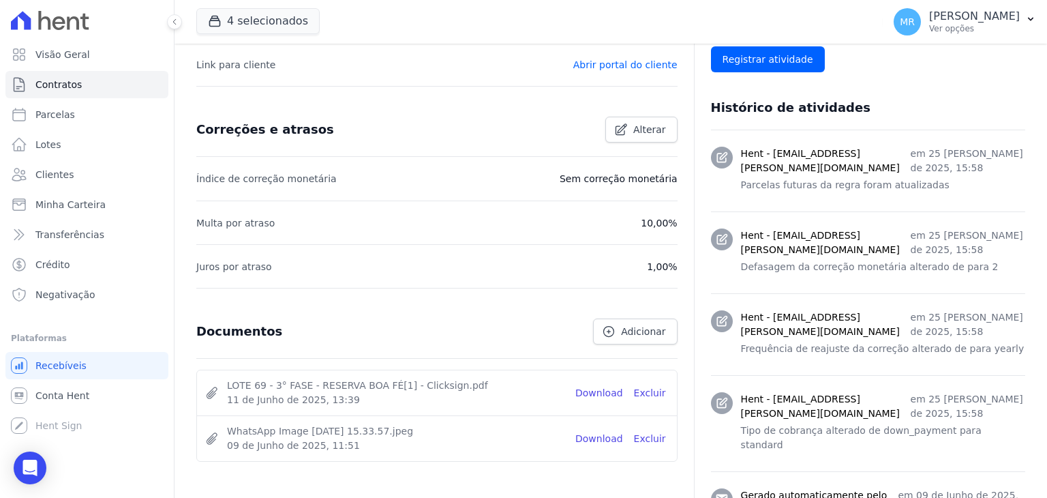
scroll to position [488, 0]
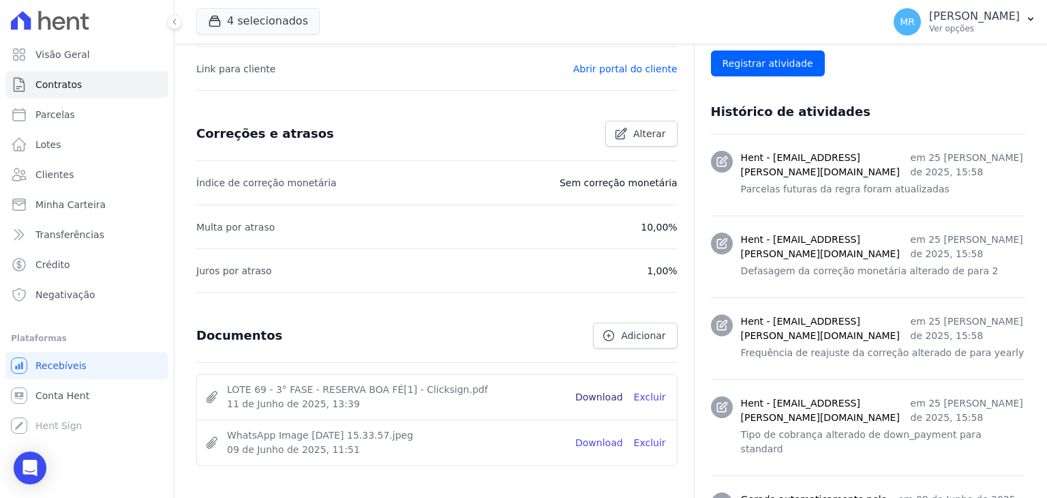
click at [609, 401] on link "Download" at bounding box center [600, 397] width 48 height 14
click at [94, 80] on link "Contratos" at bounding box center [86, 84] width 163 height 27
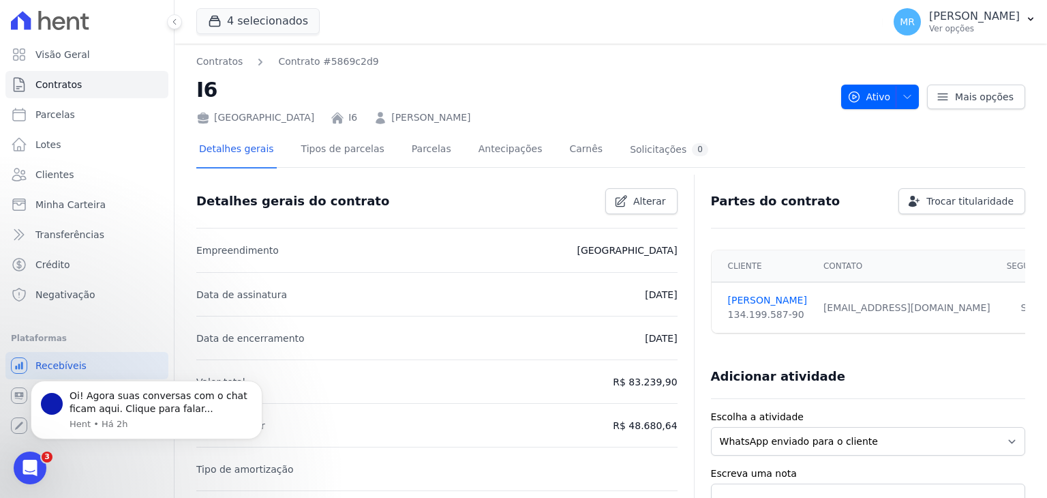
click at [85, 24] on icon at bounding box center [50, 20] width 78 height 19
click at [57, 25] on icon at bounding box center [50, 20] width 78 height 19
click at [57, 91] on span "Contratos" at bounding box center [58, 85] width 46 height 14
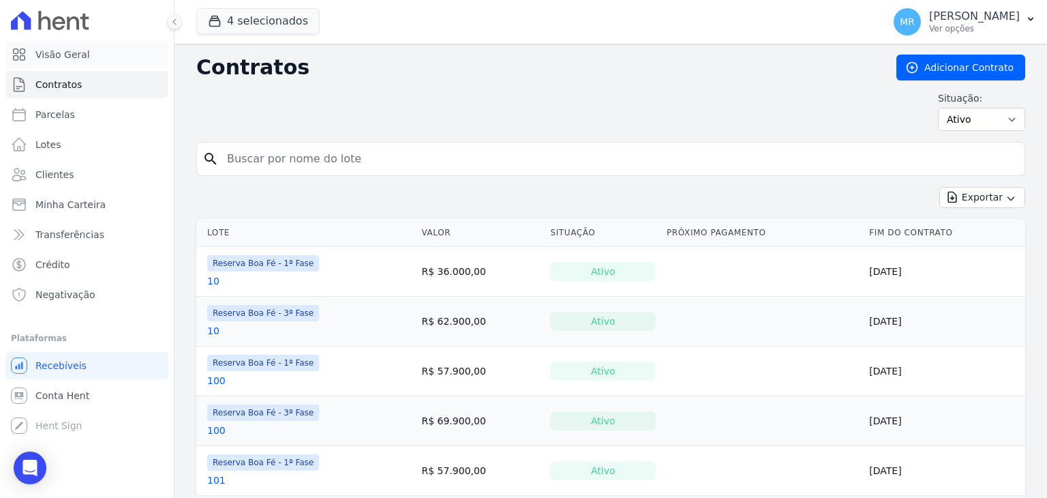
click at [68, 60] on span "Visão Geral" at bounding box center [62, 55] width 55 height 14
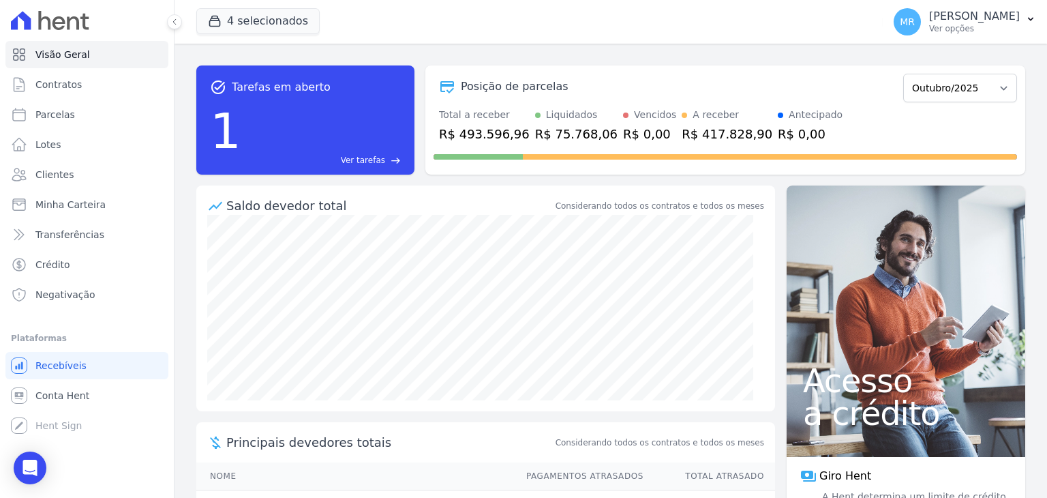
click at [368, 158] on span "Ver tarefas" at bounding box center [363, 160] width 44 height 12
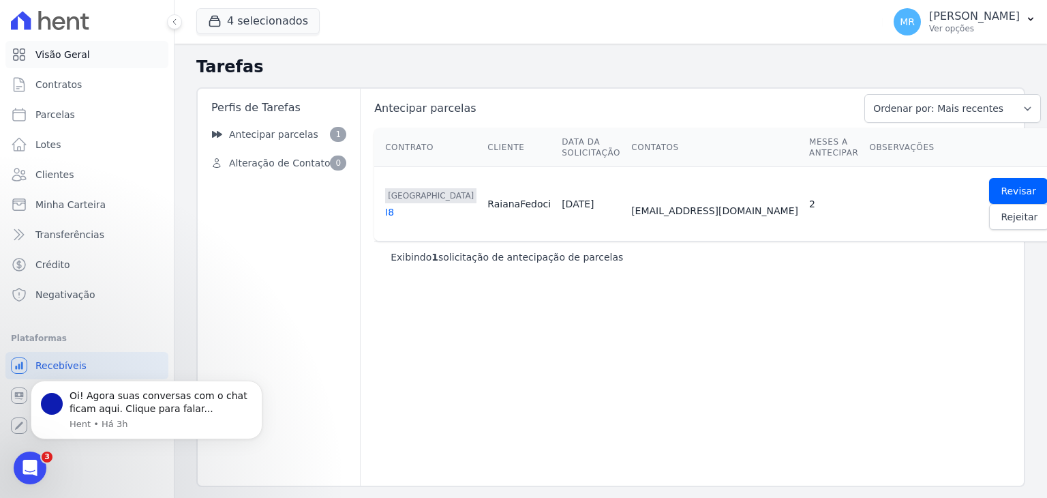
click at [86, 63] on link "Visão Geral" at bounding box center [86, 54] width 163 height 27
